Goal: Navigation & Orientation: Find specific page/section

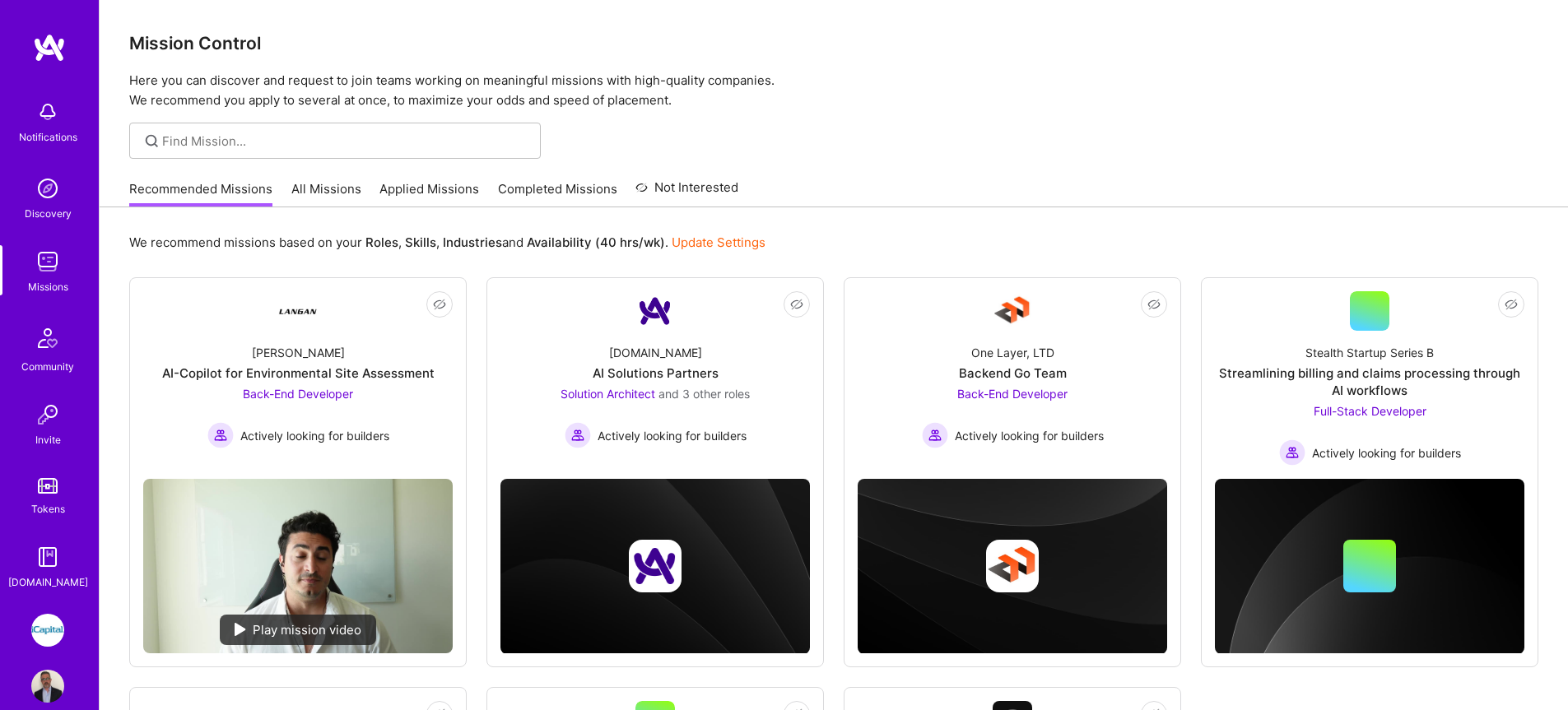
click at [309, 185] on link "All Missions" at bounding box center [327, 194] width 70 height 27
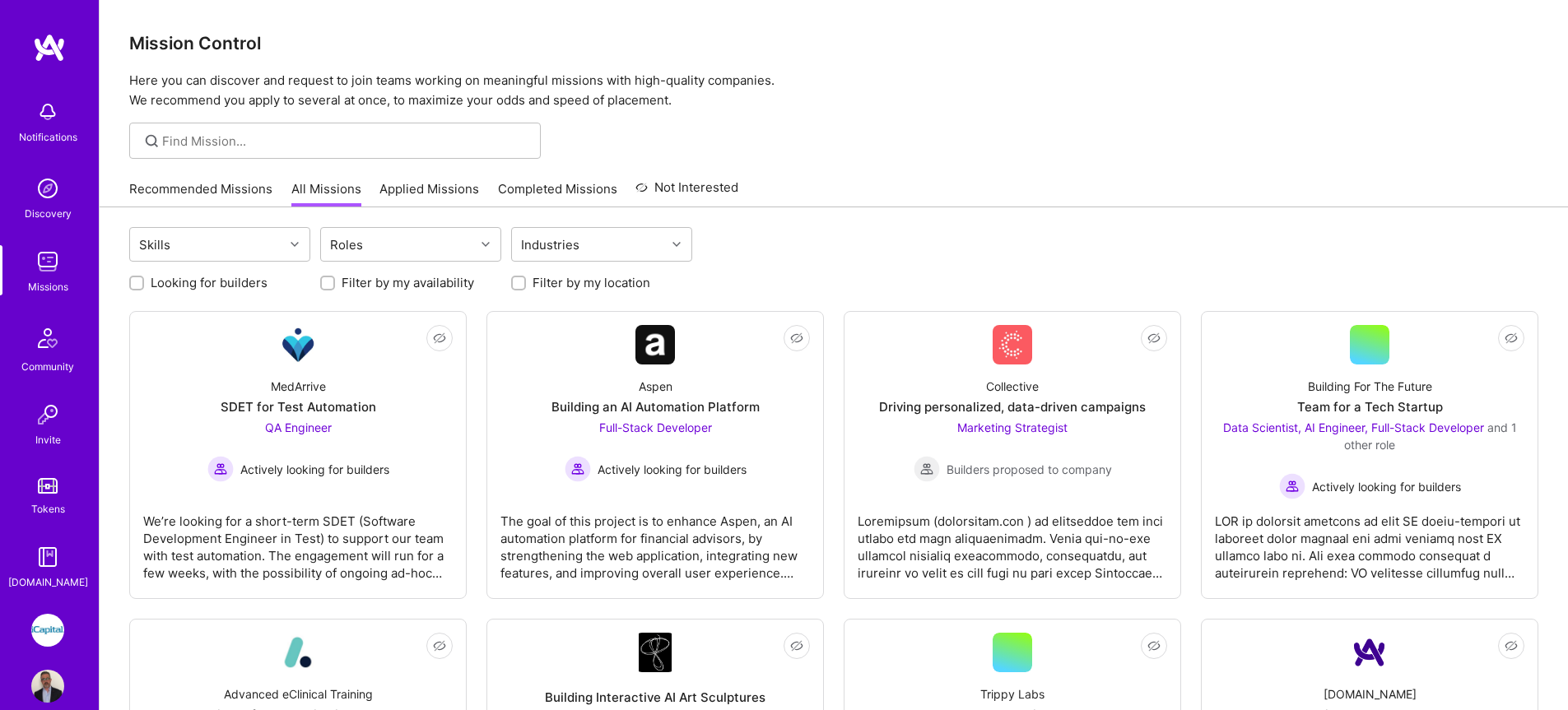
click at [439, 197] on link "Applied Missions" at bounding box center [429, 194] width 99 height 27
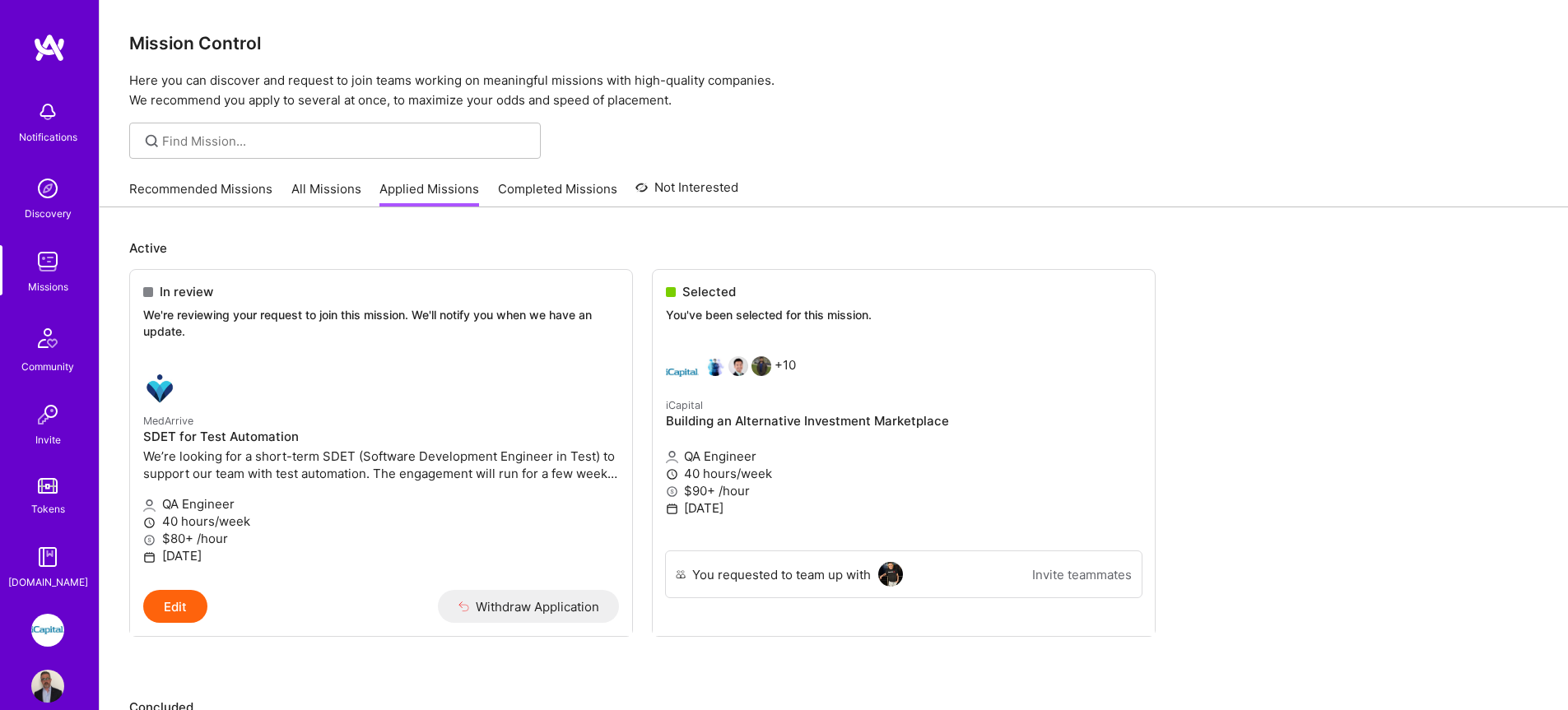
click at [231, 181] on link "Recommended Missions" at bounding box center [201, 194] width 143 height 27
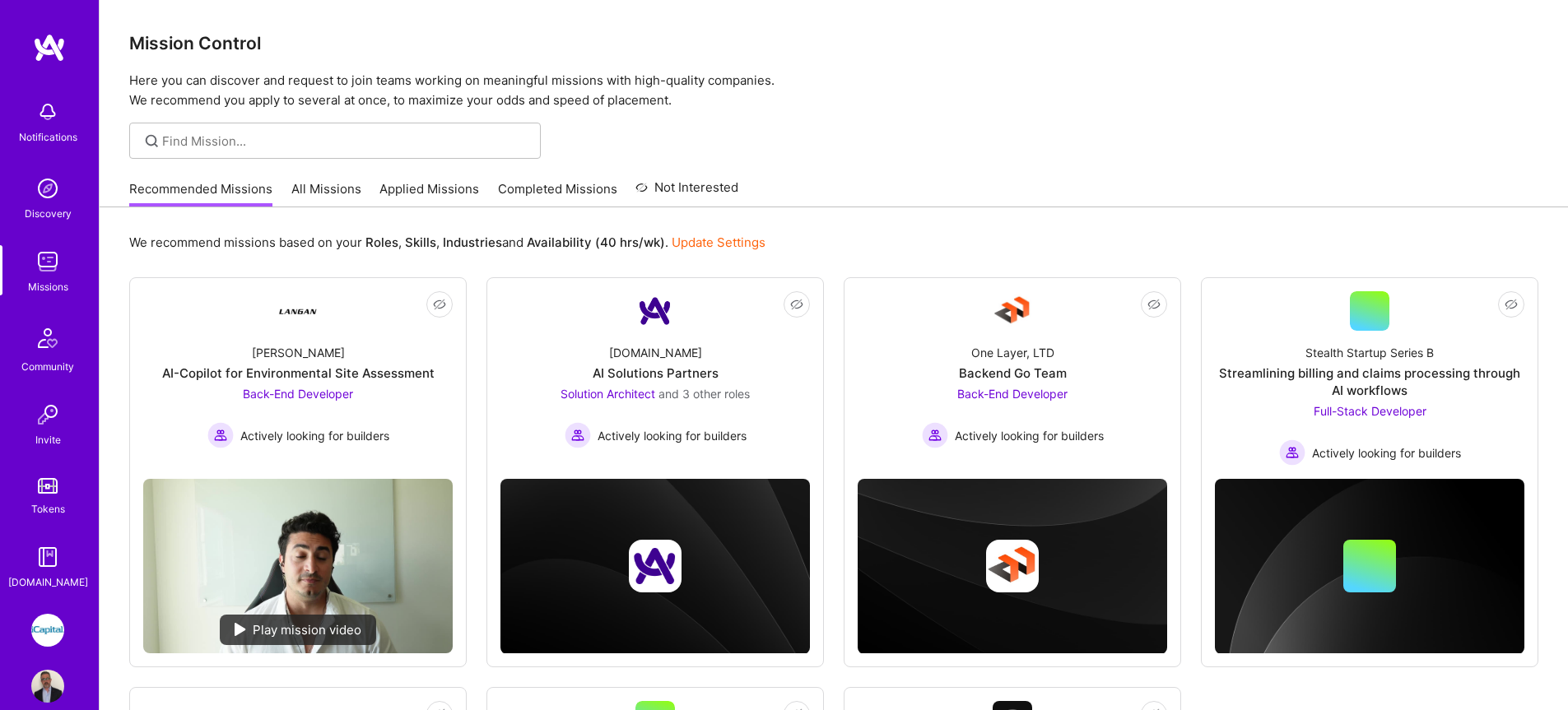
click at [296, 192] on link "All Missions" at bounding box center [327, 194] width 70 height 27
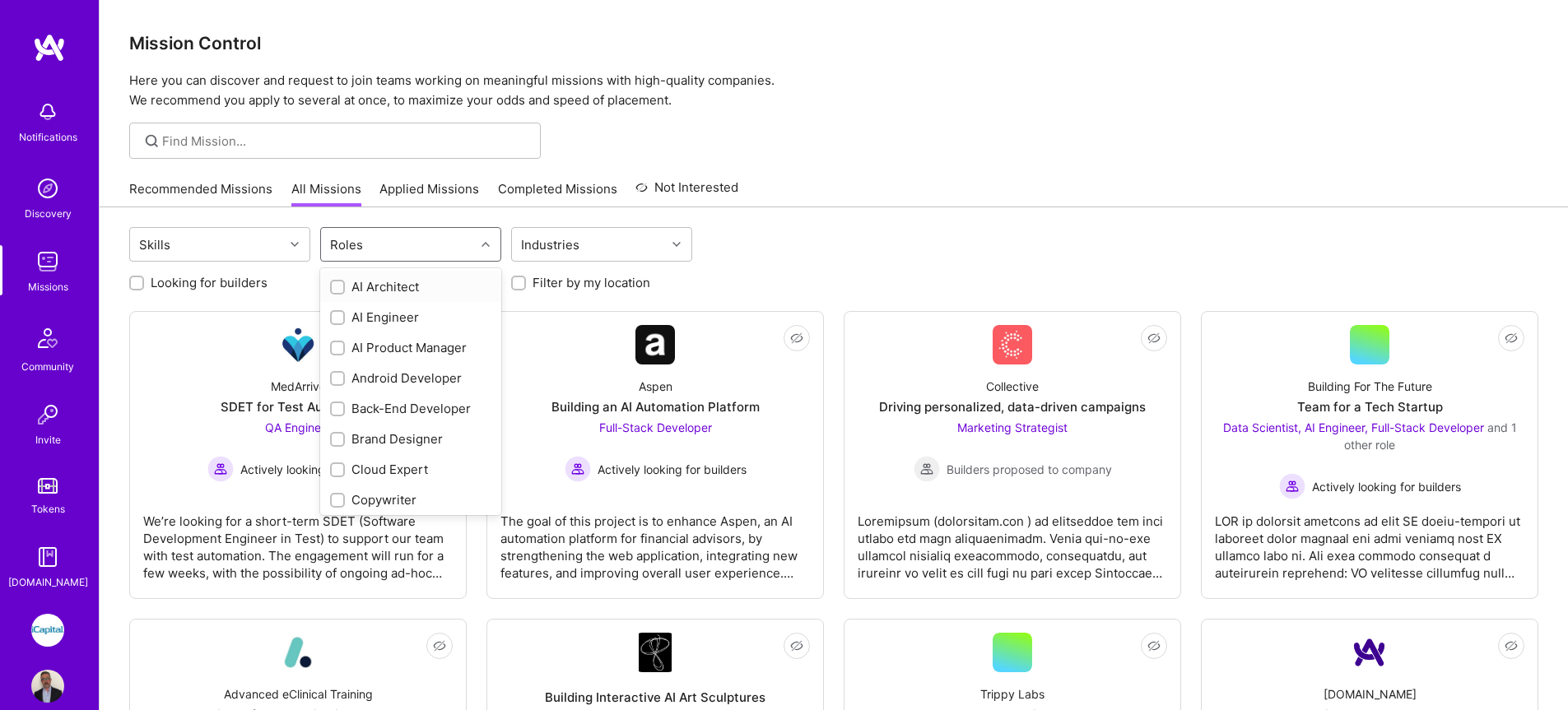
click at [376, 253] on div "Roles" at bounding box center [397, 244] width 154 height 33
click at [380, 346] on div "QA Engineer" at bounding box center [411, 344] width 162 height 17
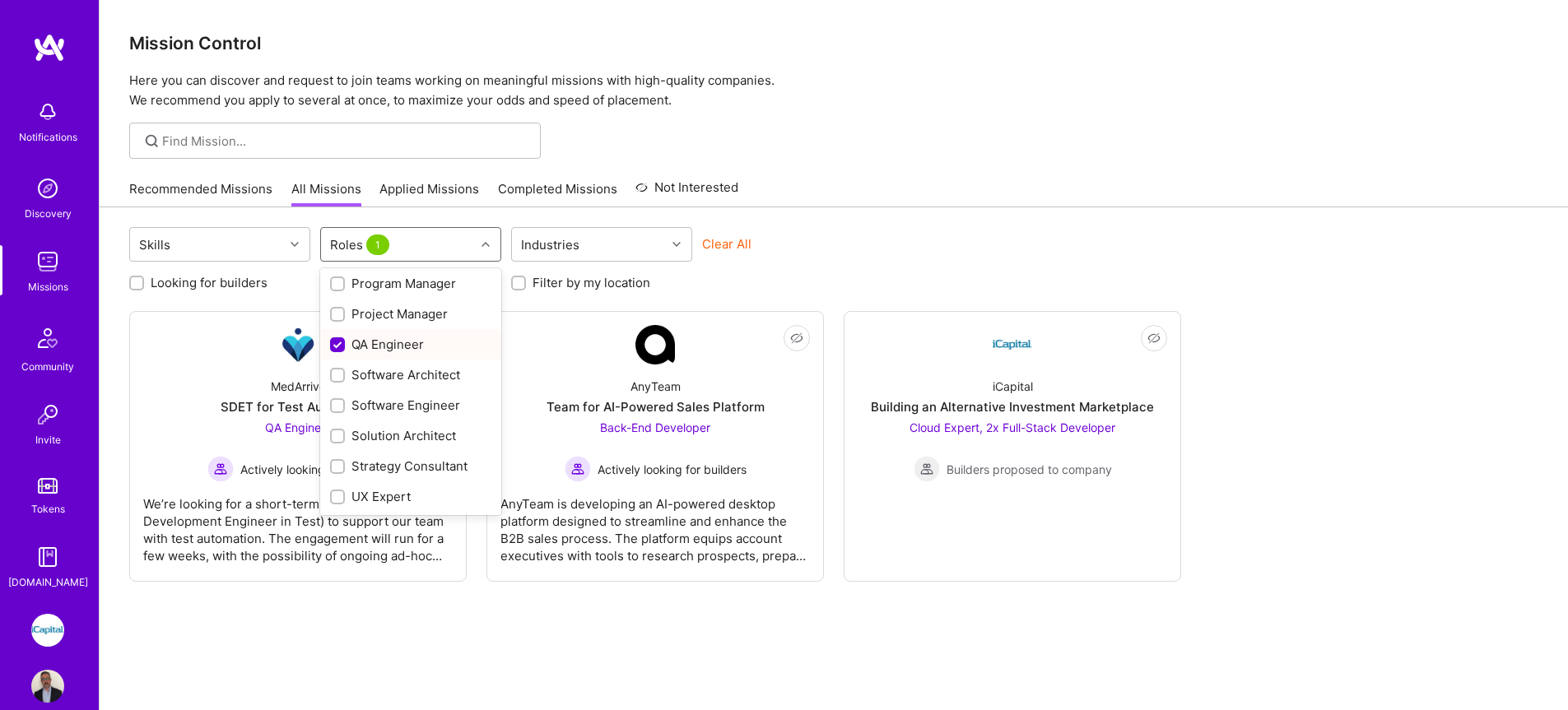
click at [380, 346] on div "QA Engineer" at bounding box center [411, 344] width 162 height 17
checkbox input "false"
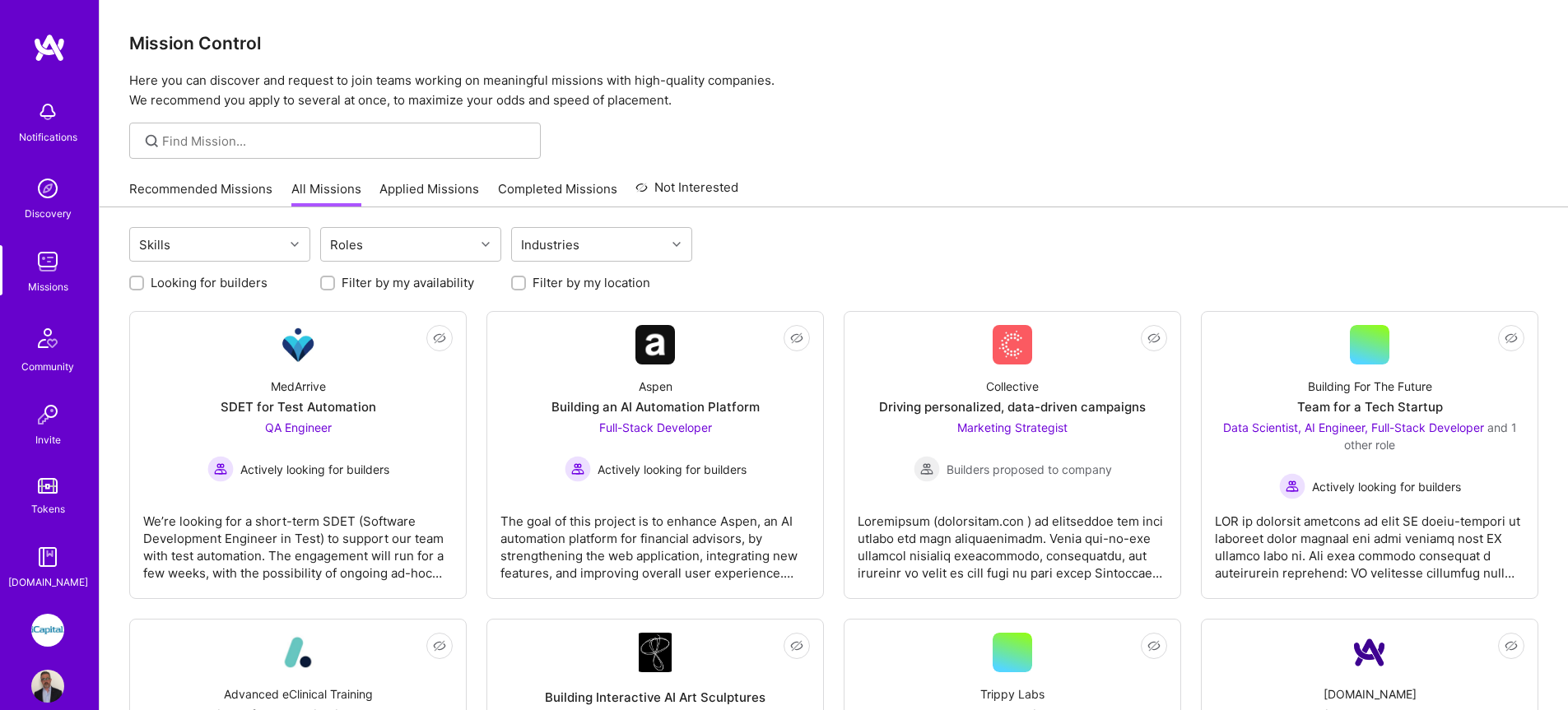
click at [48, 264] on img at bounding box center [48, 261] width 33 height 33
